Goal: Transaction & Acquisition: Purchase product/service

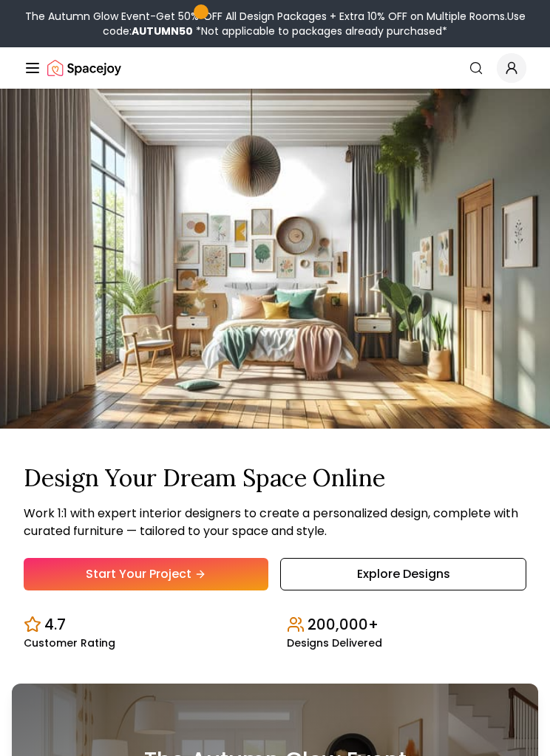
click at [113, 590] on link "Start Your Project" at bounding box center [146, 574] width 245 height 33
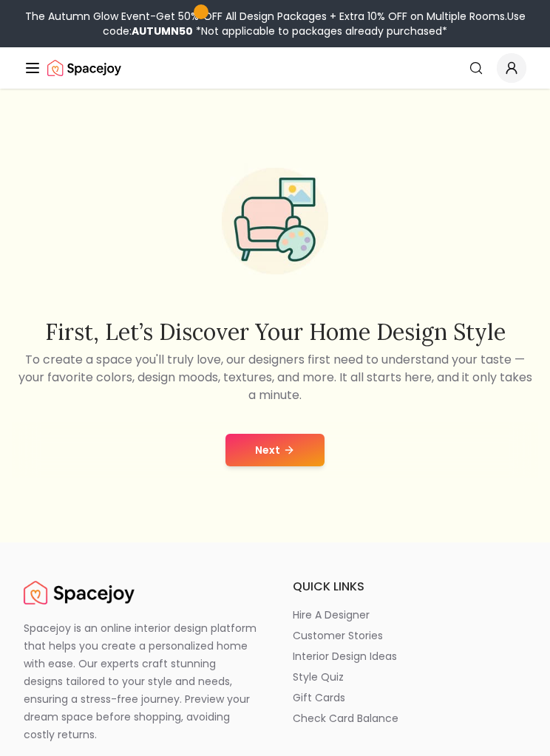
click at [227, 466] on button "Next" at bounding box center [274, 450] width 99 height 33
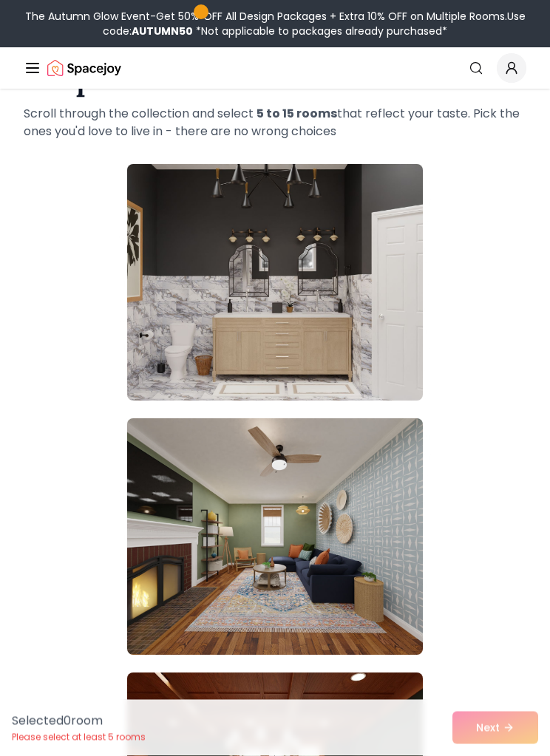
scroll to position [102, 0]
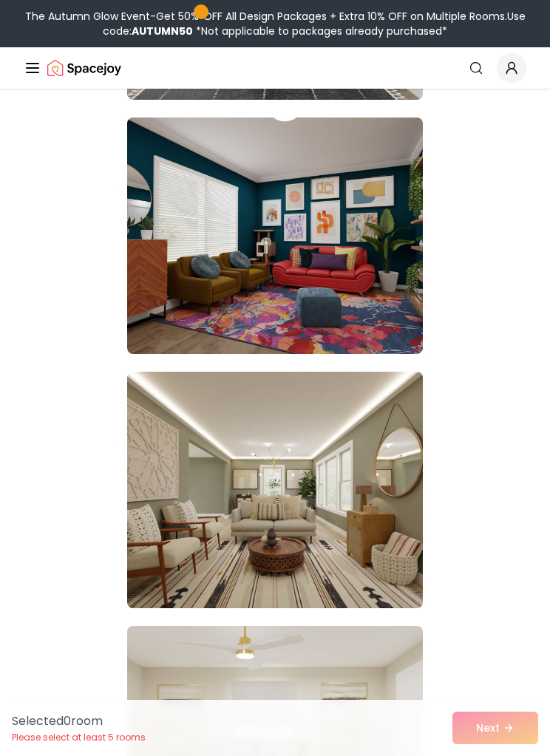
click at [212, 447] on img at bounding box center [275, 490] width 296 height 236
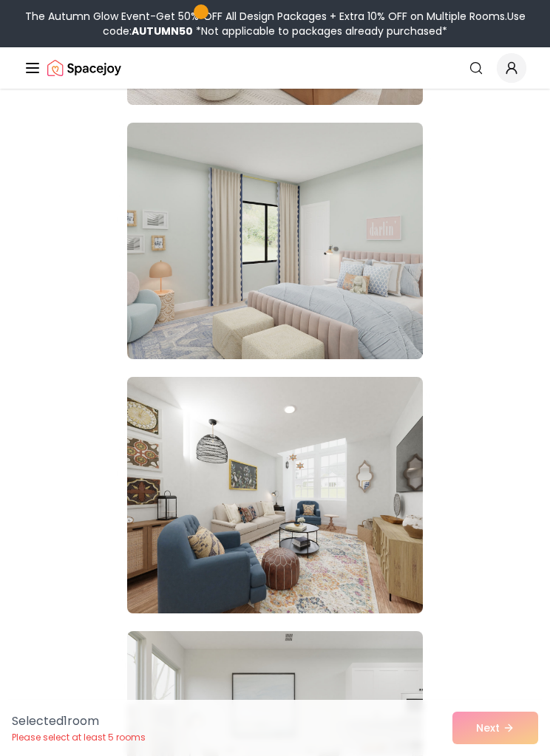
click at [185, 462] on img at bounding box center [275, 495] width 296 height 236
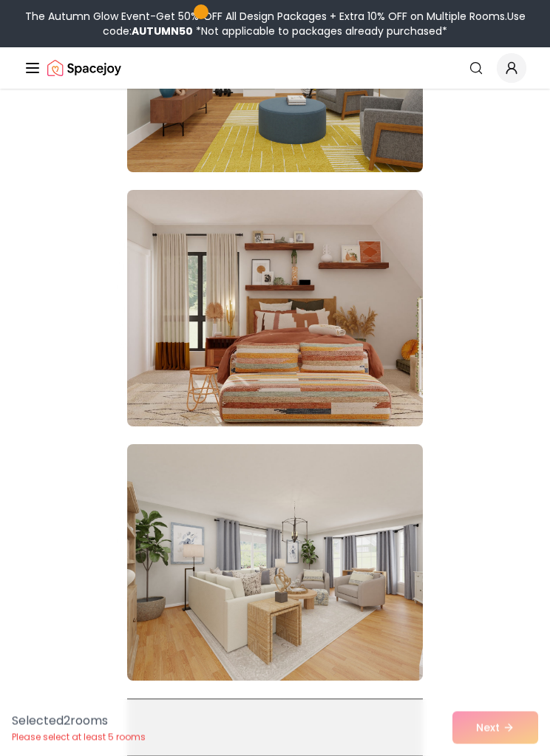
scroll to position [4651, 0]
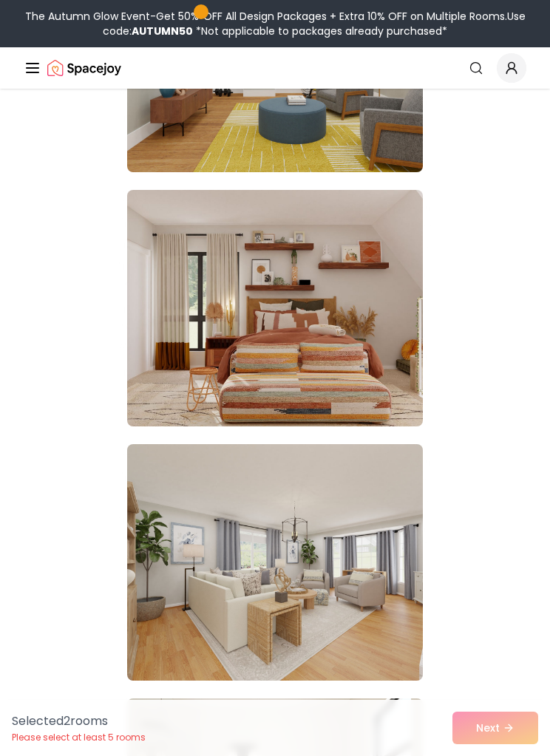
click at [183, 338] on img at bounding box center [275, 308] width 296 height 236
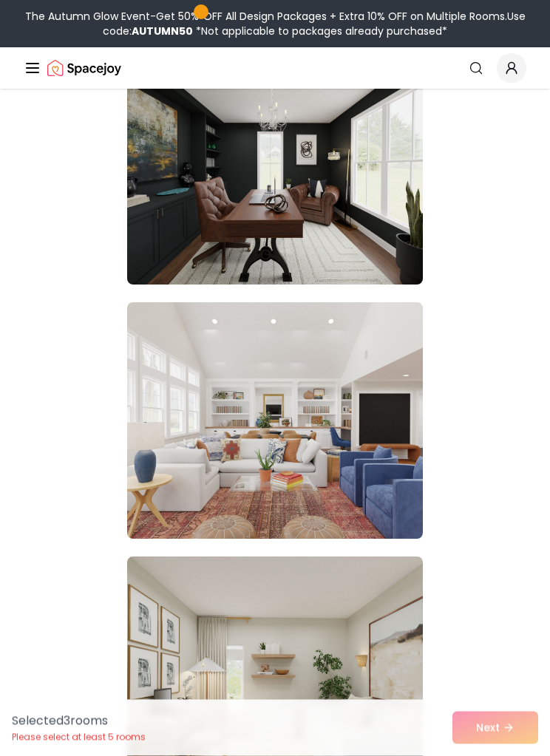
scroll to position [7843, 0]
click at [165, 441] on img at bounding box center [275, 420] width 296 height 236
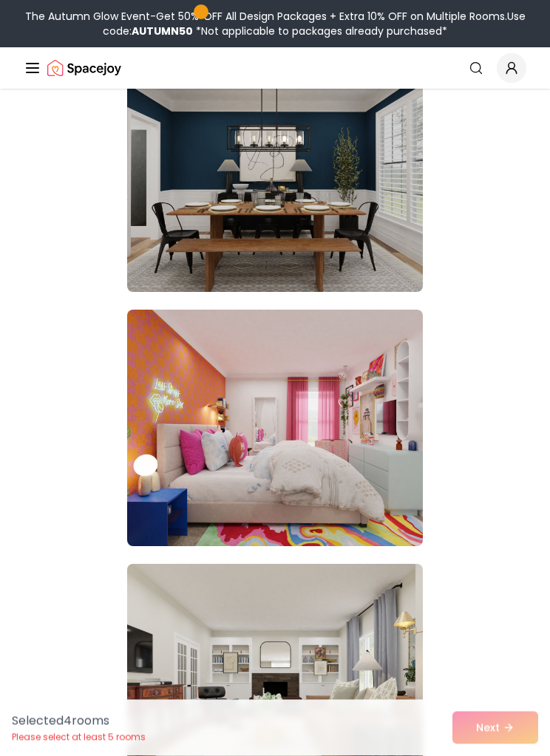
scroll to position [10632, 0]
click at [386, 411] on img at bounding box center [275, 428] width 296 height 236
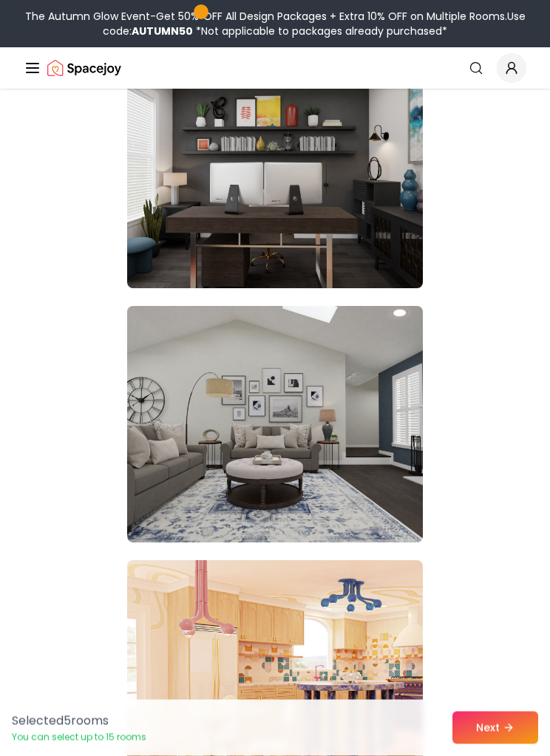
scroll to position [11873, 0]
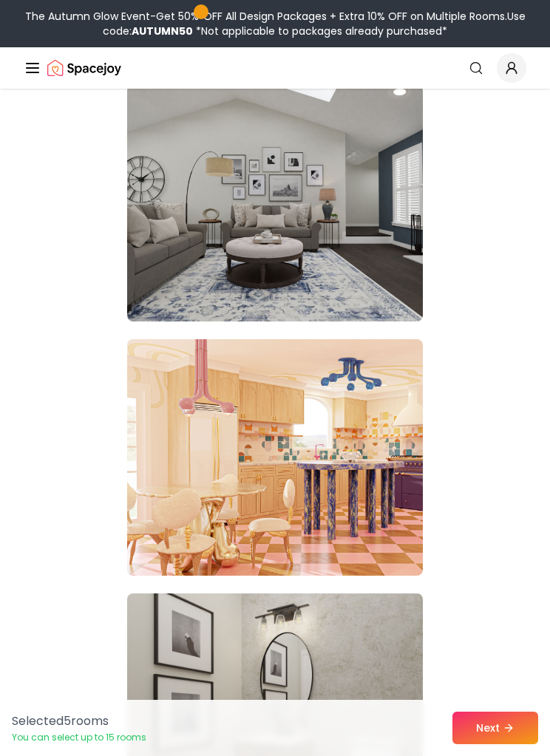
click at [378, 409] on img at bounding box center [275, 457] width 296 height 236
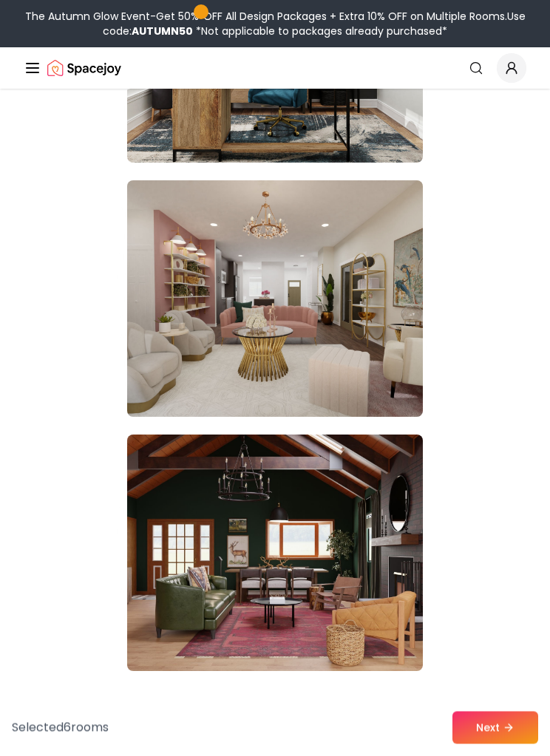
scroll to position [19911, 0]
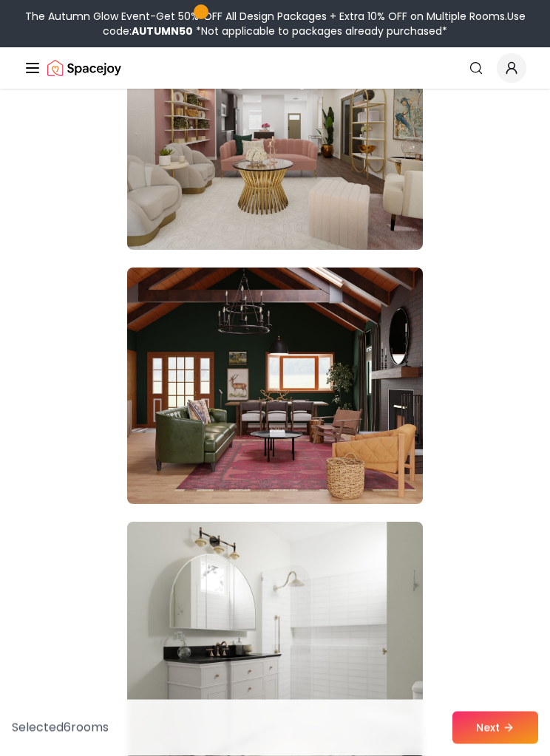
click at [194, 404] on img at bounding box center [275, 386] width 296 height 236
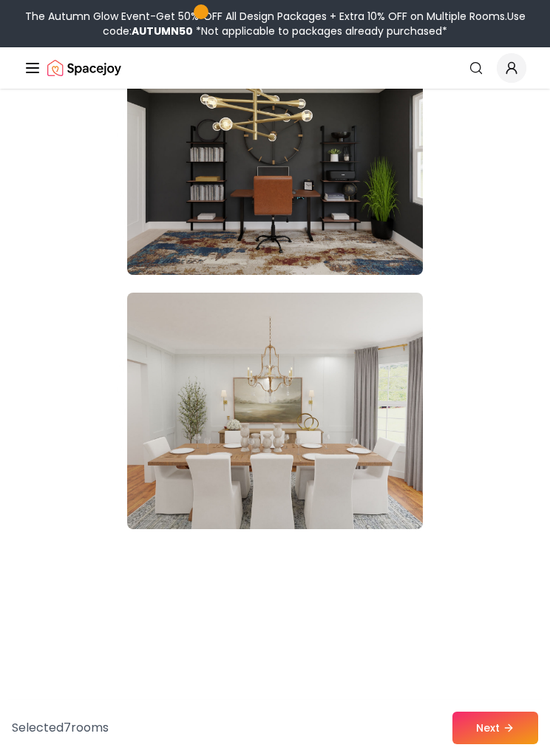
scroll to position [22611, 0]
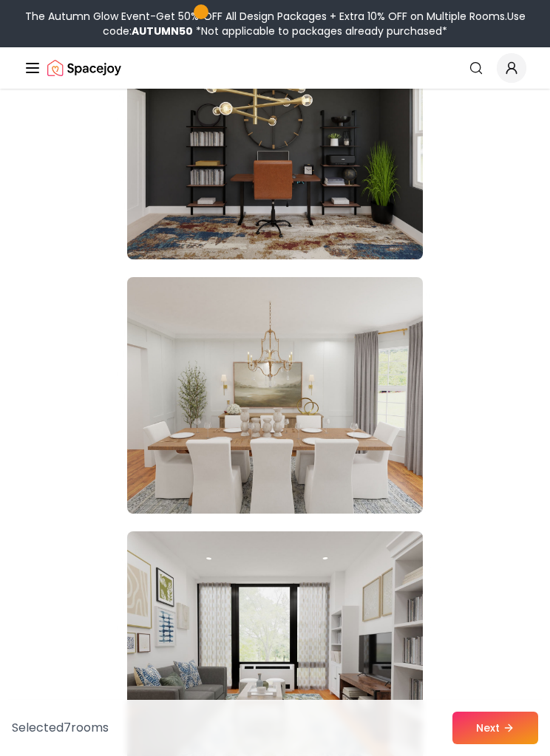
click at [496, 744] on button "Next" at bounding box center [495, 728] width 86 height 33
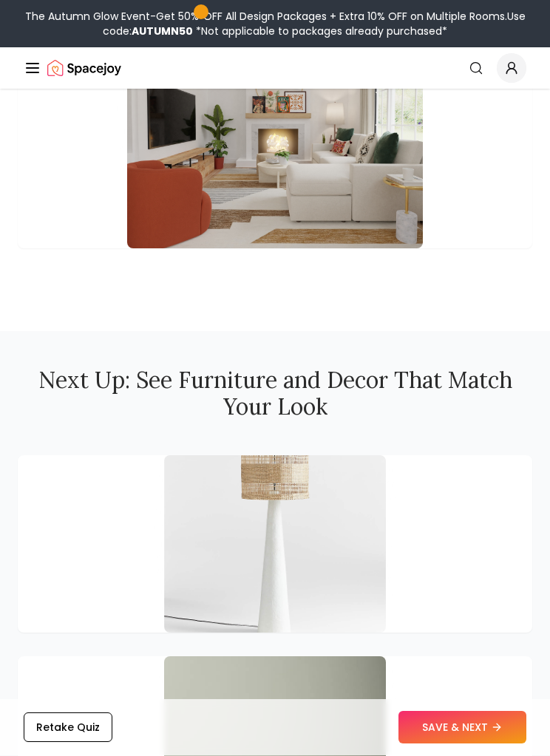
scroll to position [3455, 0]
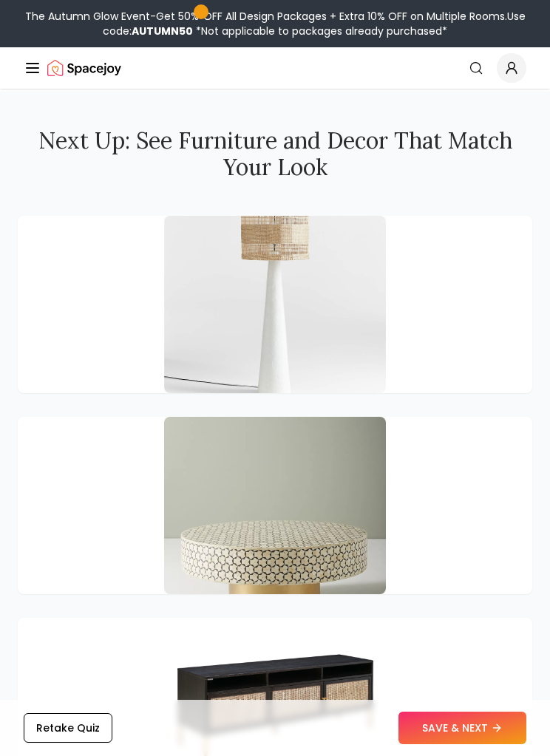
click at [463, 744] on button "SAVE & NEXT" at bounding box center [462, 728] width 128 height 33
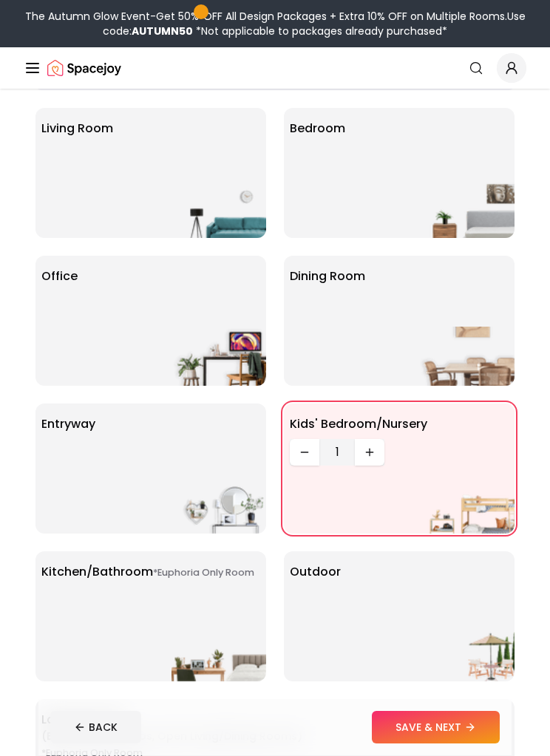
scroll to position [84, 0]
click at [112, 449] on div "entryway" at bounding box center [150, 468] width 231 height 130
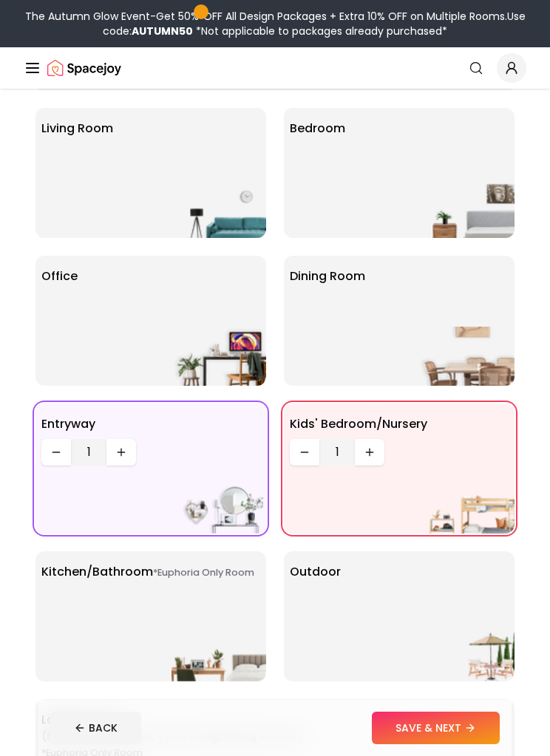
click at [486, 377] on img at bounding box center [467, 356] width 95 height 59
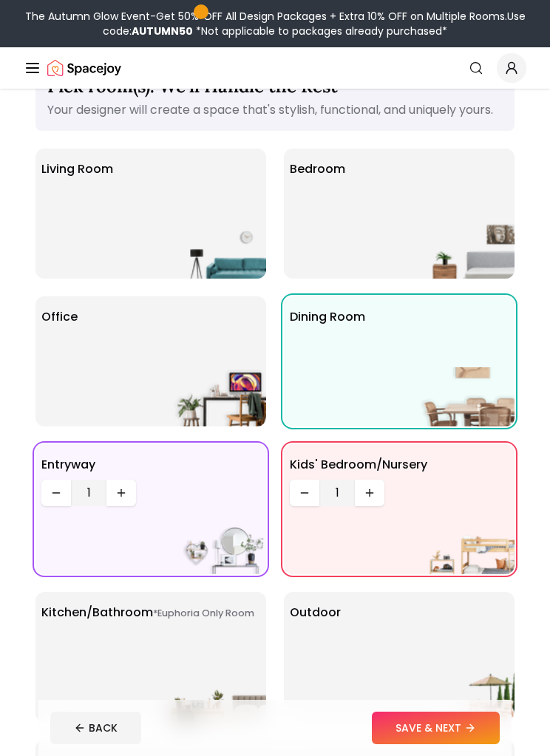
scroll to position [7, 0]
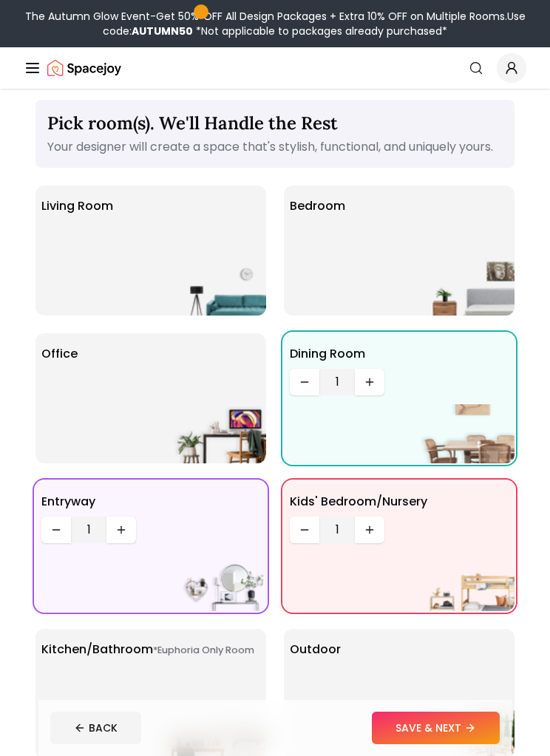
click at [74, 306] on div "Living Room" at bounding box center [150, 250] width 231 height 130
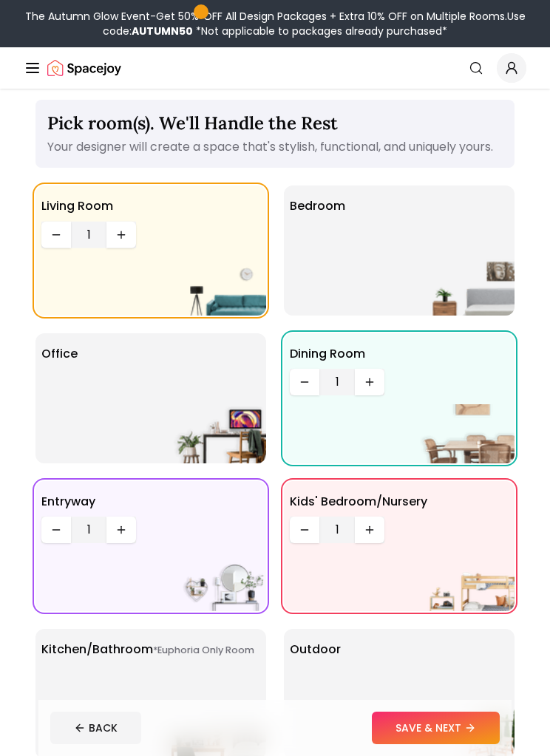
click at [492, 307] on img at bounding box center [467, 285] width 95 height 59
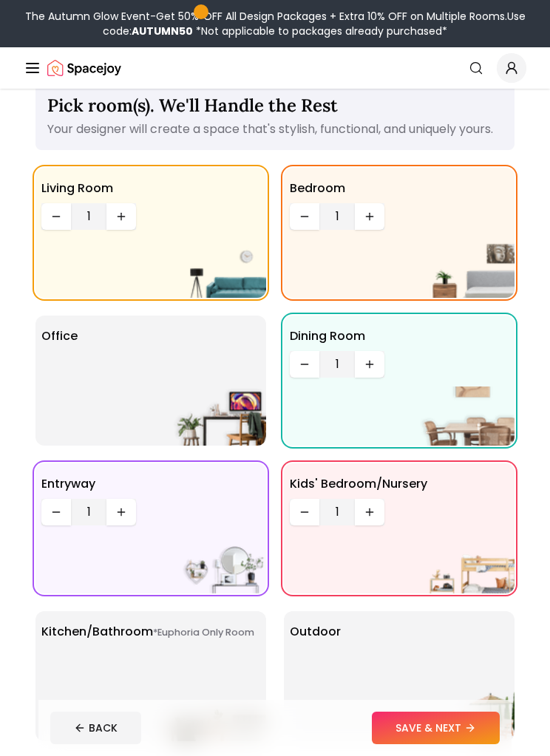
scroll to position [44, 0]
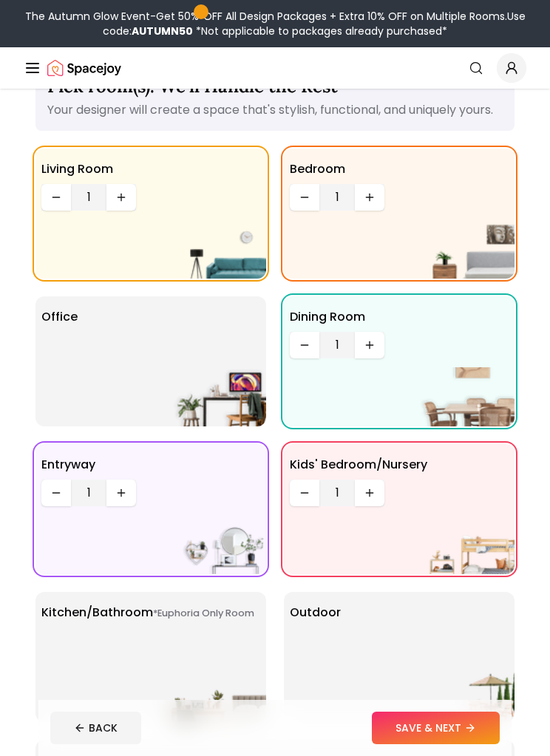
click at [381, 211] on button "Increase quantity" at bounding box center [370, 197] width 30 height 27
click at [375, 203] on icon "Increase quantity" at bounding box center [370, 197] width 12 height 12
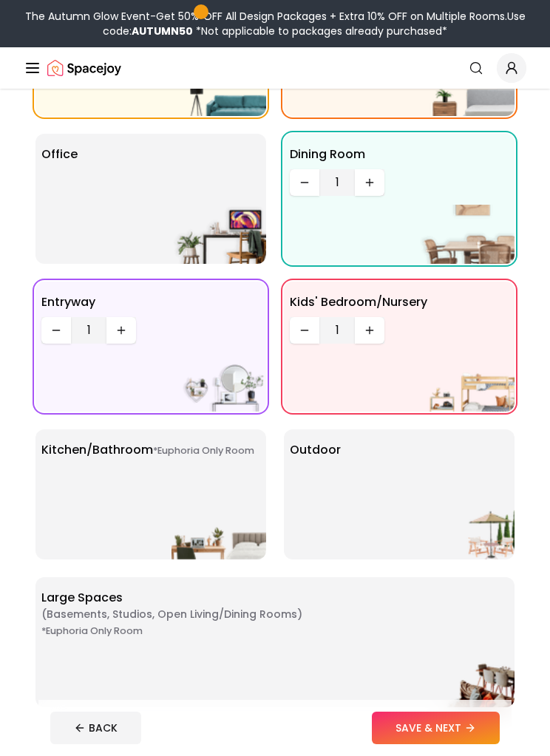
scroll to position [265, 0]
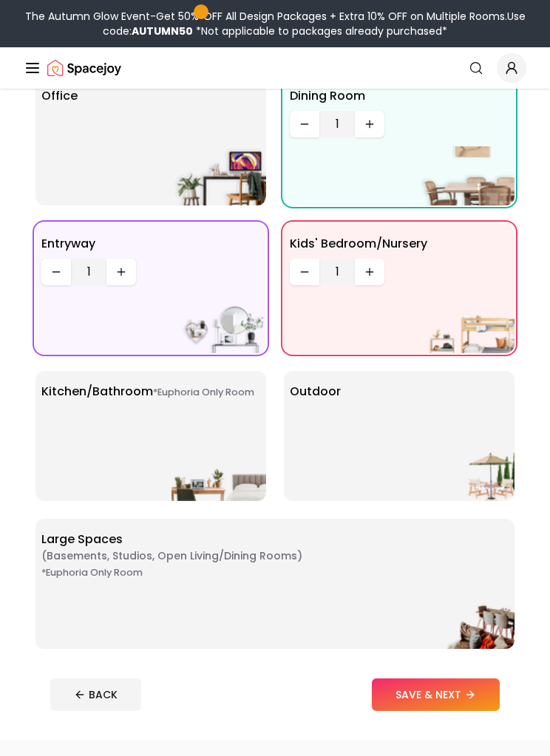
click at [465, 461] on img at bounding box center [467, 471] width 95 height 59
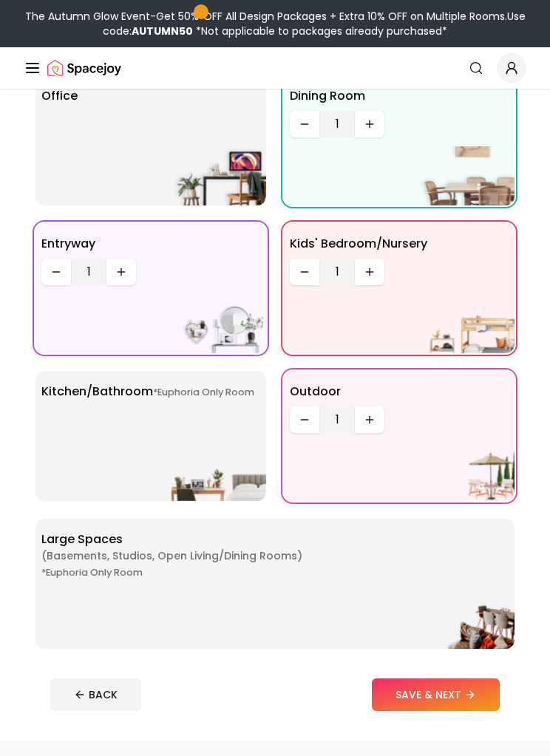
click at [77, 436] on div "*Euphoria Only Room Kitchen/Bathroom *Euphoria Only Room" at bounding box center [150, 436] width 231 height 130
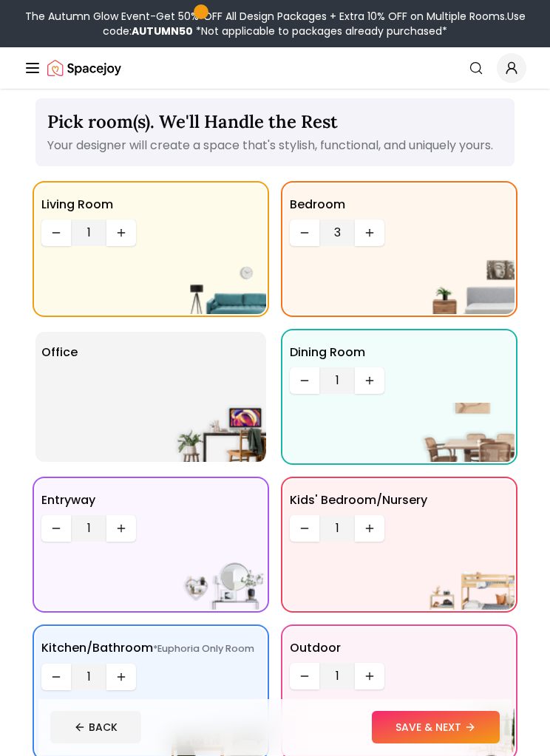
scroll to position [8, 0]
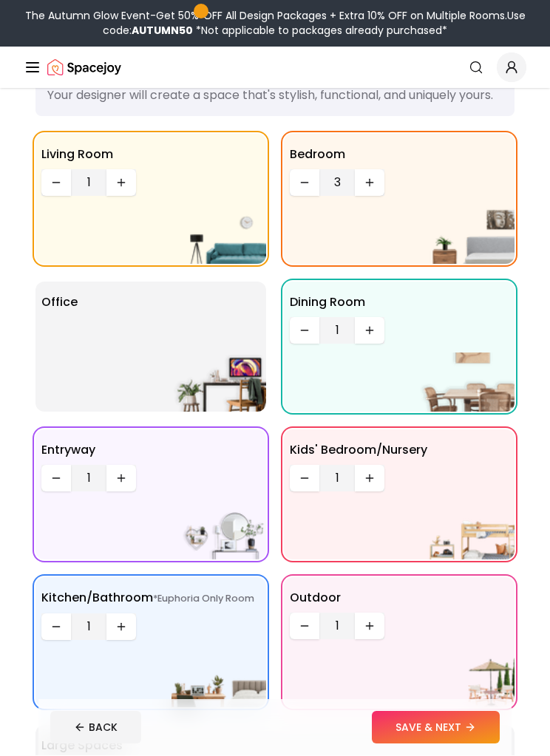
click at [127, 641] on button "Increase quantity" at bounding box center [121, 627] width 30 height 27
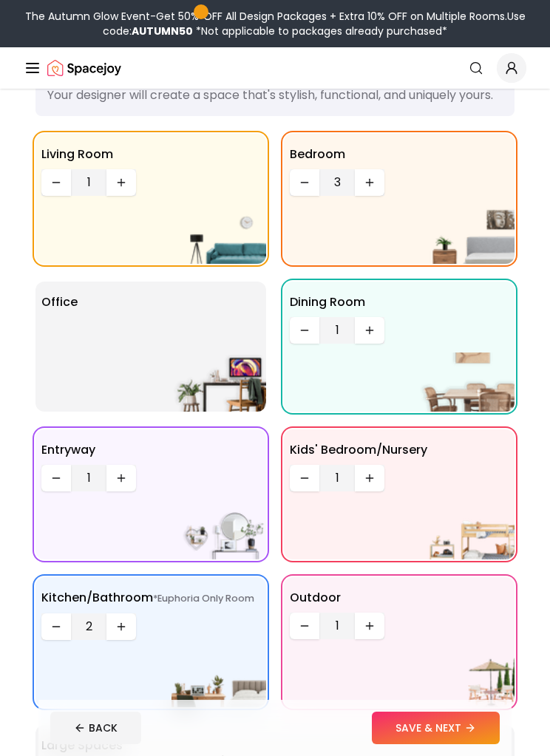
click at [119, 632] on icon "Increase quantity" at bounding box center [121, 627] width 12 height 12
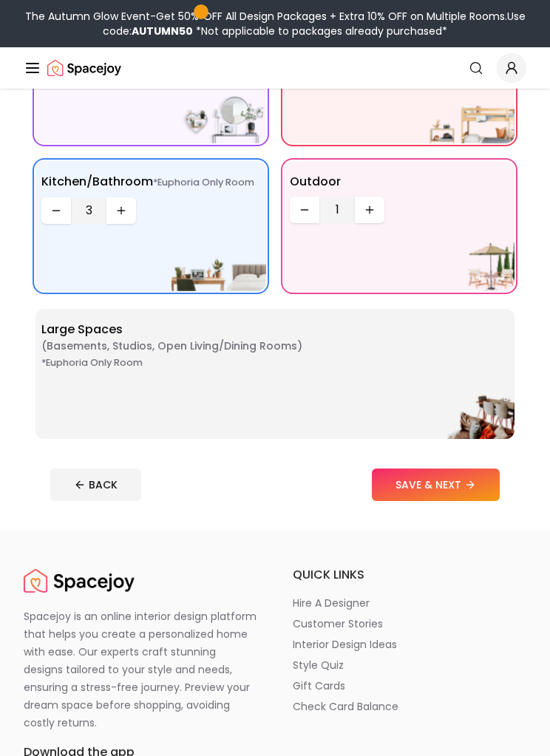
scroll to position [474, 0]
click at [471, 491] on icon at bounding box center [470, 485] width 12 height 12
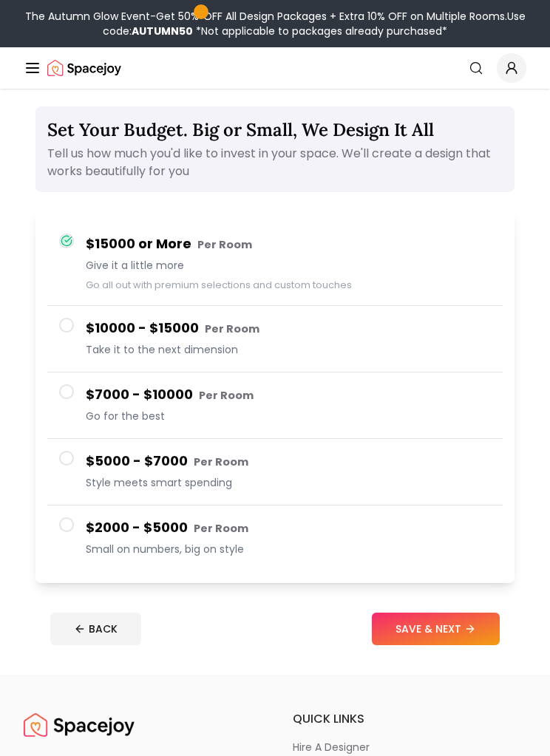
click at [100, 627] on button "BACK" at bounding box center [95, 629] width 91 height 33
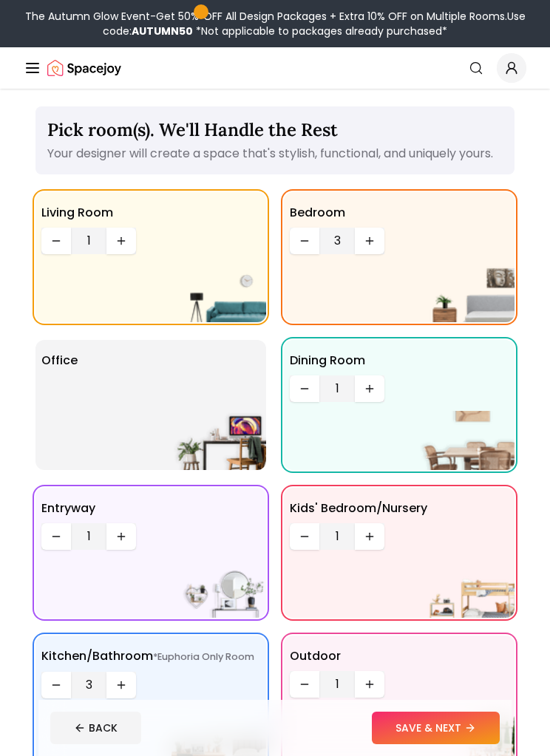
click at [30, 75] on icon "Global" at bounding box center [33, 68] width 18 height 18
